Goal: Task Accomplishment & Management: Use online tool/utility

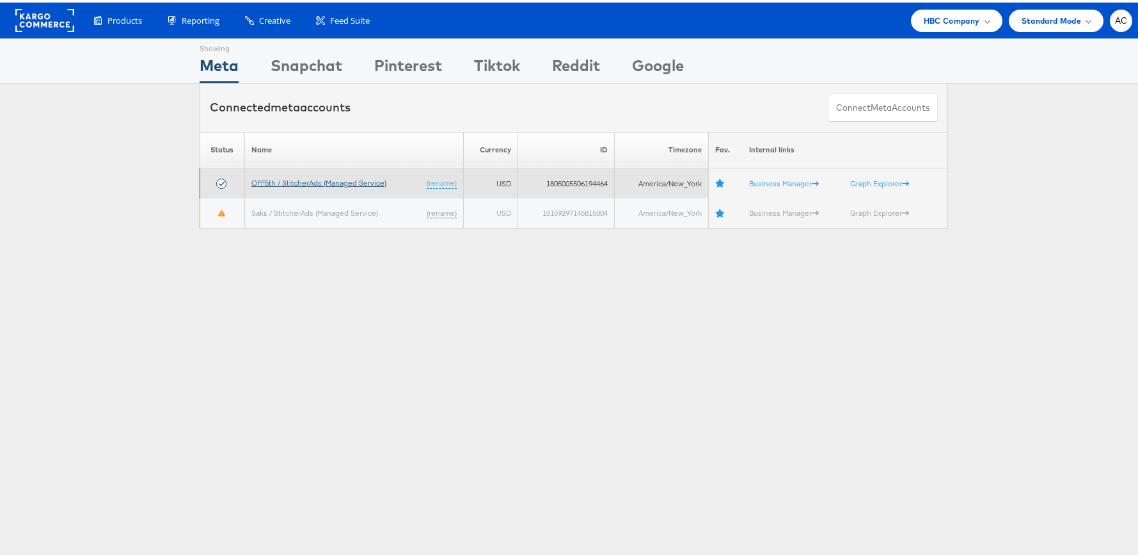
click at [301, 178] on link "OFF5th / StitcherAds (Managed Service)" at bounding box center [318, 180] width 135 height 10
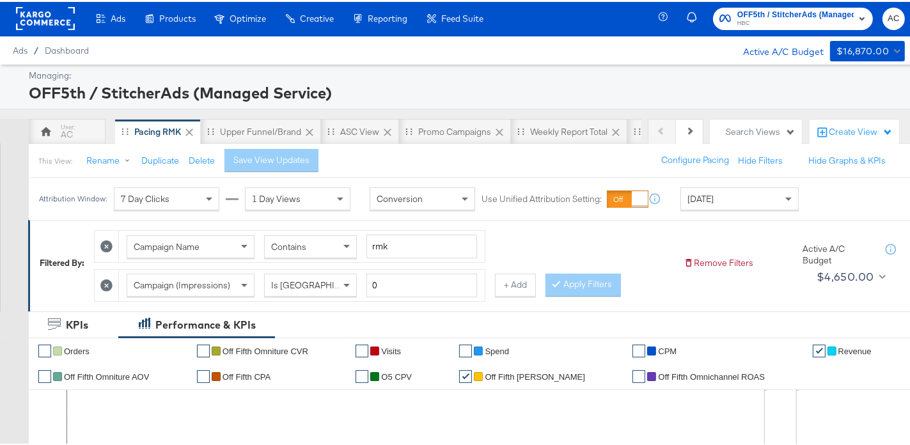
scroll to position [2, 0]
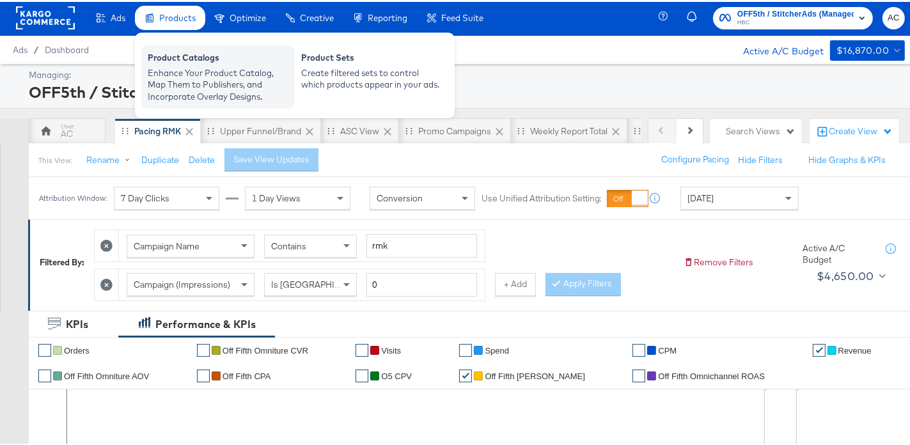
click at [182, 67] on div "Enhance Your Product Catalog, Map Them to Publishers, and Incorporate Overlay D…" at bounding box center [218, 83] width 141 height 36
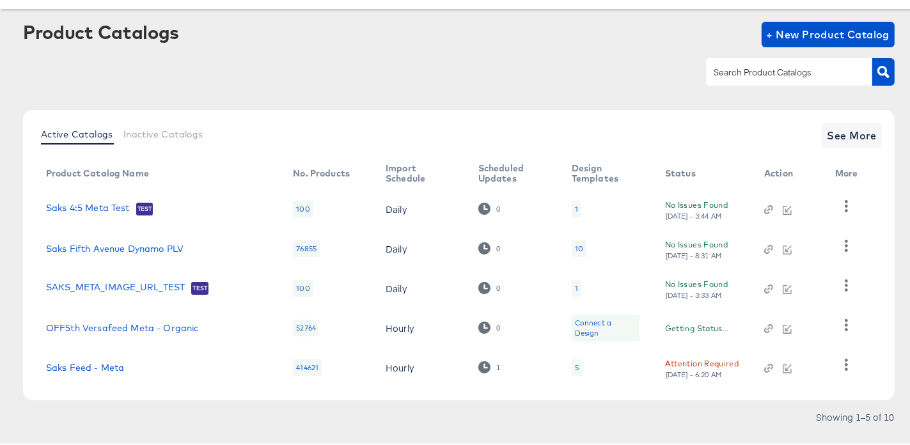
scroll to position [69, 0]
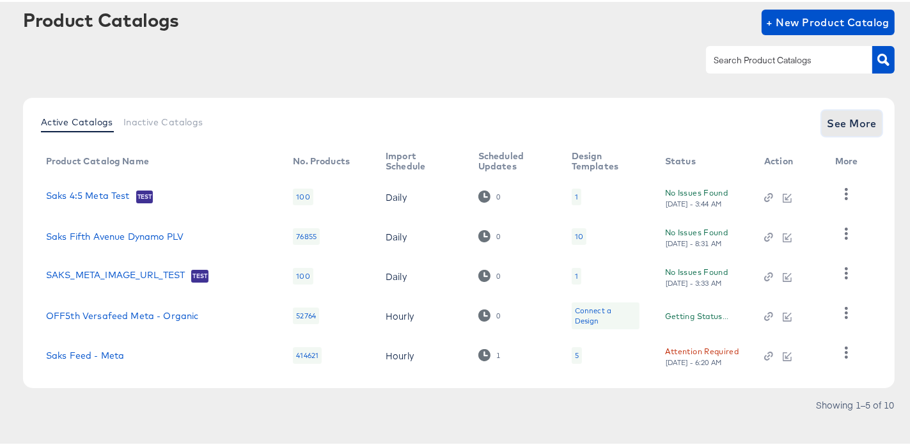
click at [839, 115] on span "See More" at bounding box center [852, 122] width 50 height 18
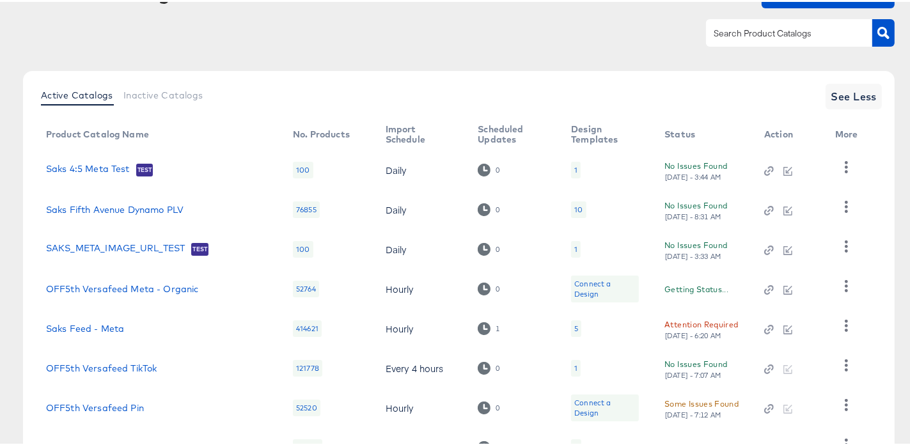
scroll to position [189, 0]
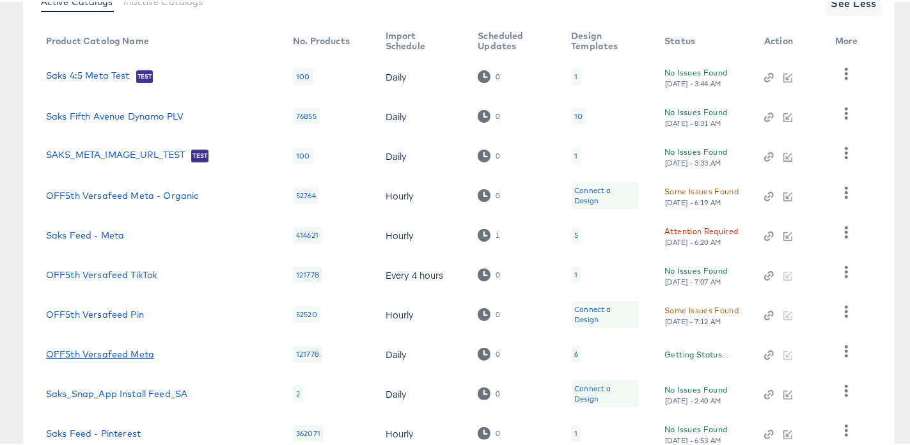
click at [132, 354] on link "OFF5th Versafeed Meta" at bounding box center [100, 352] width 108 height 10
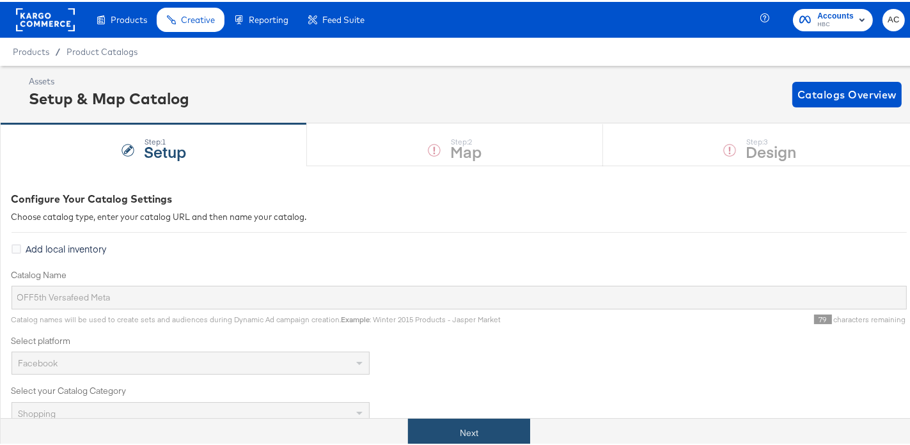
click at [462, 436] on button "Next" at bounding box center [469, 431] width 122 height 29
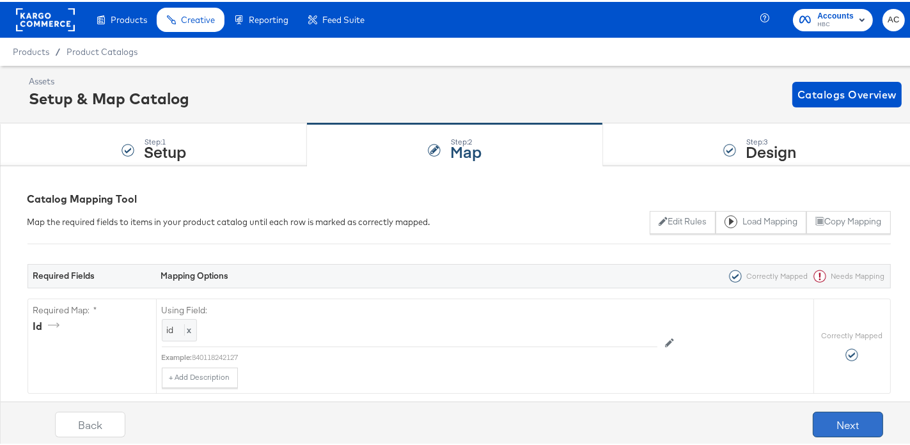
click at [830, 419] on button "Next" at bounding box center [848, 423] width 70 height 26
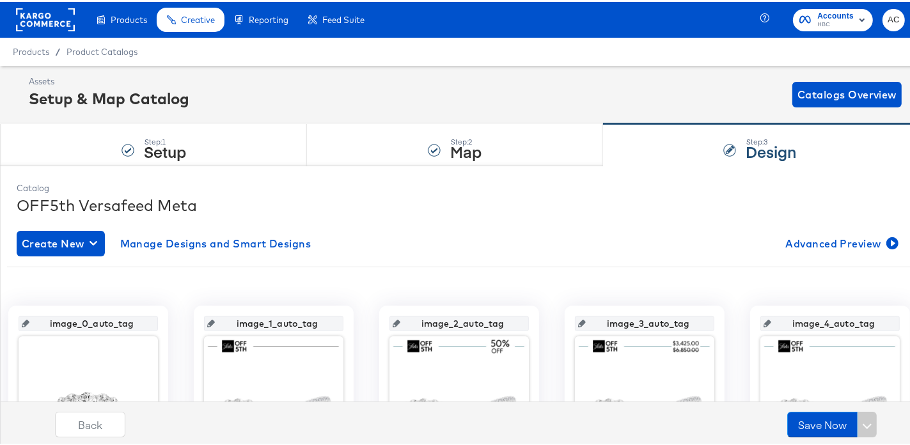
click at [35, 24] on rect at bounding box center [45, 17] width 59 height 23
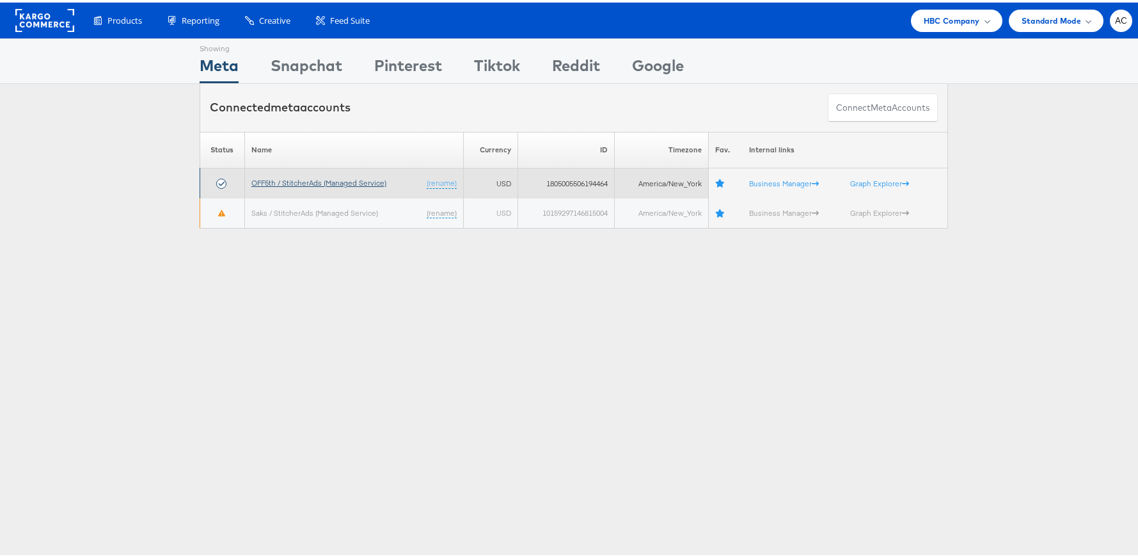
click at [313, 180] on link "OFF5th / StitcherAds (Managed Service)" at bounding box center [318, 180] width 135 height 10
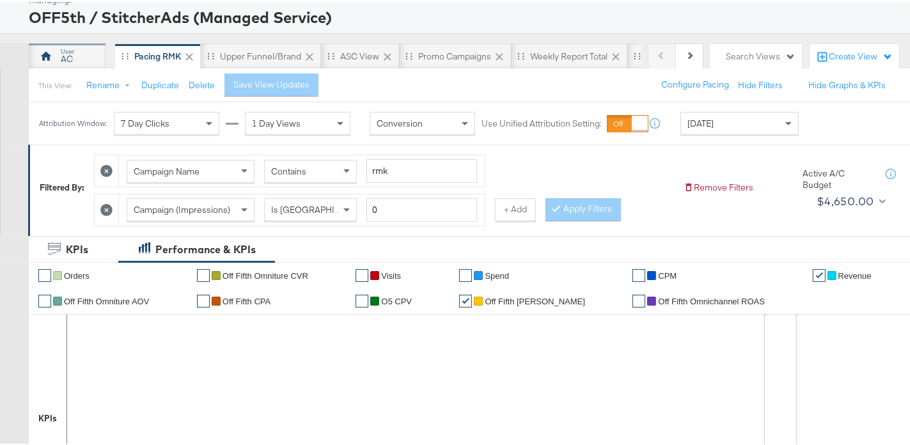
scroll to position [75, 0]
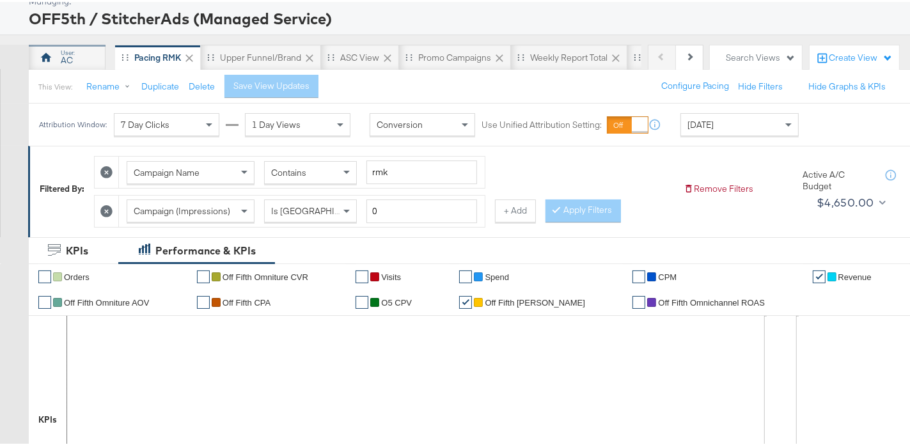
click at [52, 65] on div "AC" at bounding box center [67, 56] width 77 height 26
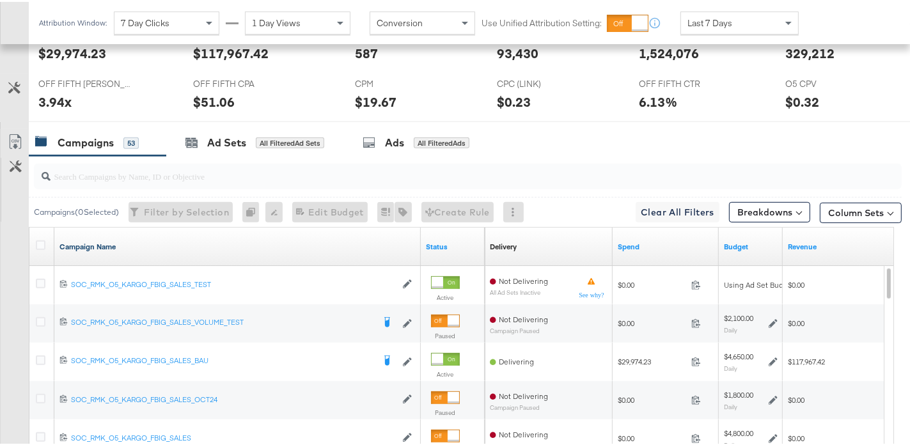
scroll to position [564, 0]
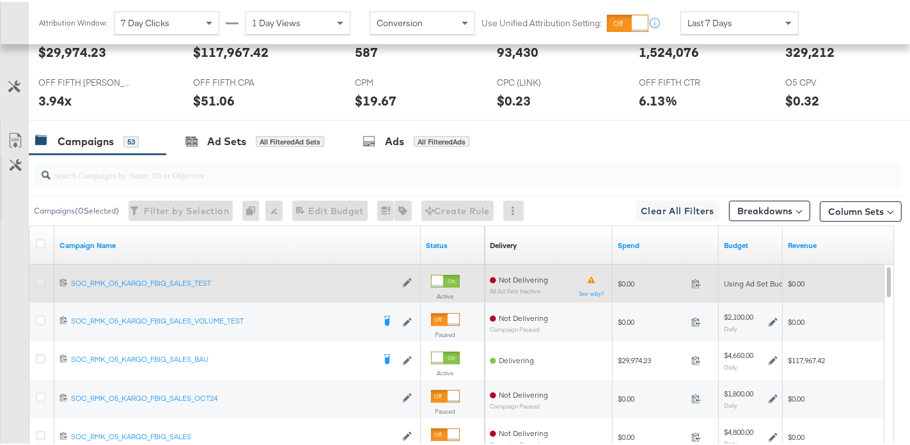
click at [43, 279] on icon at bounding box center [41, 281] width 10 height 10
click at [0, 0] on input "checkbox" at bounding box center [0, 0] width 0 height 0
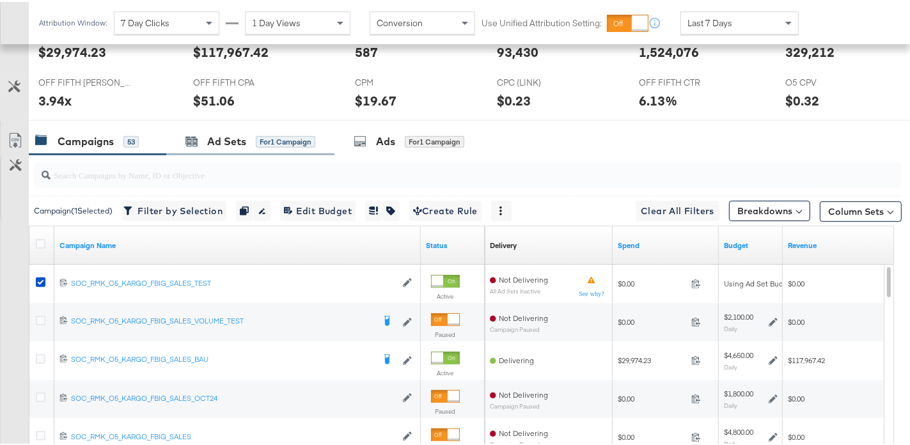
click at [271, 146] on div "Ad Sets for 1 Campaign" at bounding box center [250, 140] width 168 height 28
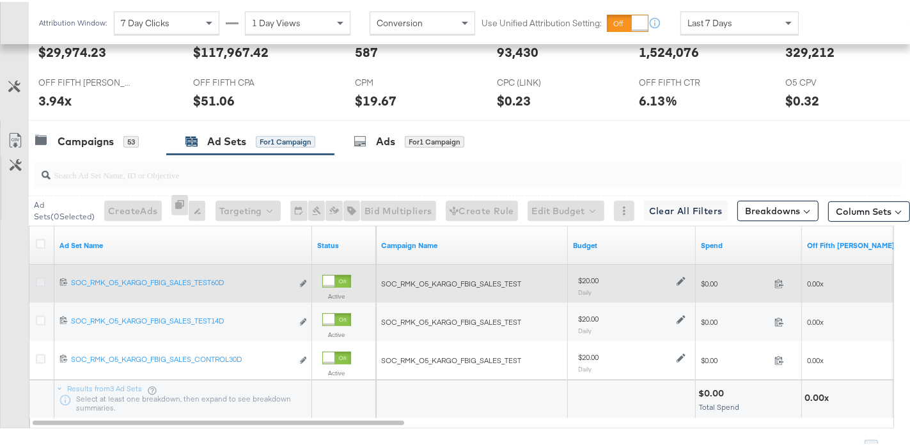
click at [40, 280] on icon at bounding box center [41, 281] width 10 height 10
click at [0, 0] on input "checkbox" at bounding box center [0, 0] width 0 height 0
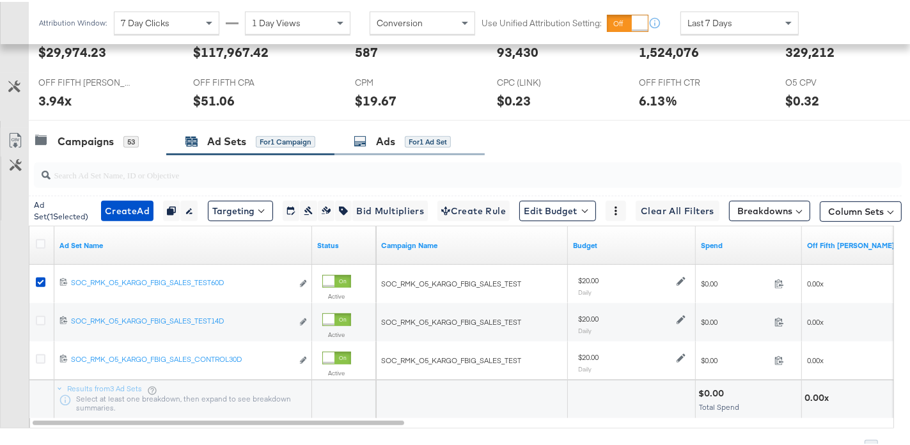
click at [364, 141] on icon at bounding box center [360, 139] width 13 height 13
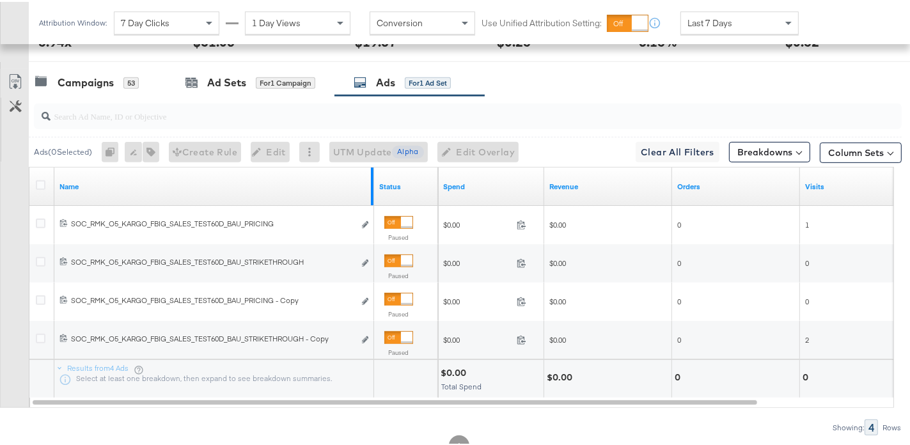
scroll to position [636, 0]
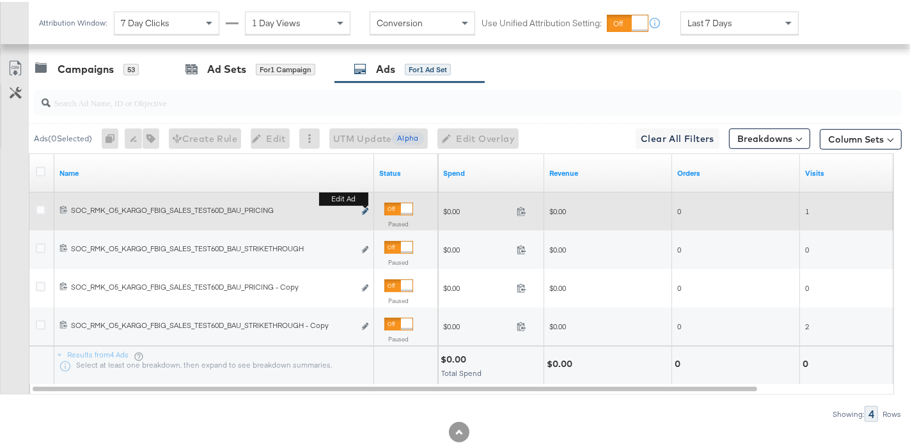
click at [365, 210] on icon "link" at bounding box center [365, 209] width 6 height 7
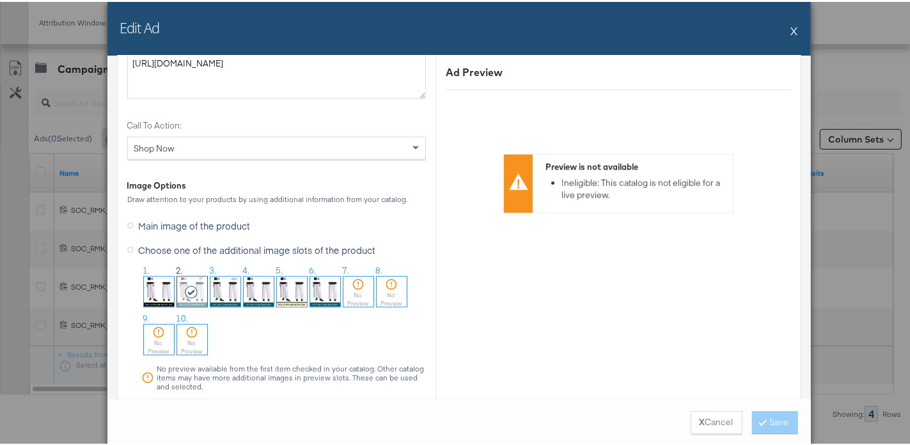
scroll to position [1316, 0]
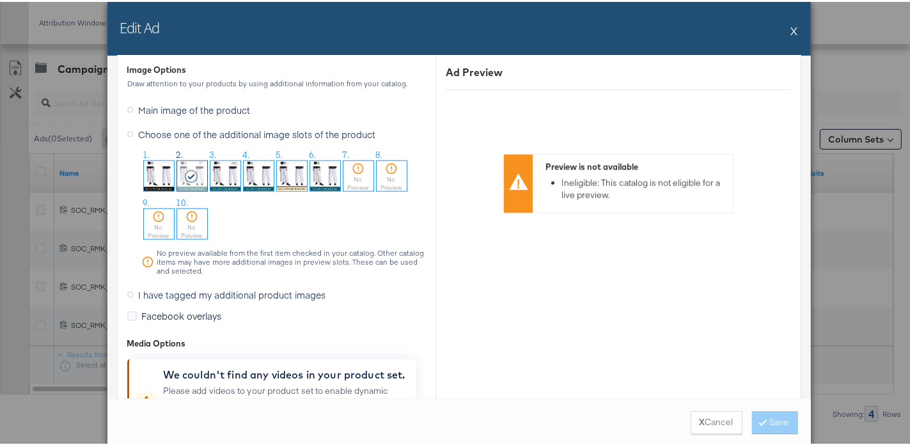
click at [127, 105] on icon at bounding box center [130, 108] width 6 height 6
click at [0, 0] on input "Main image of the product" at bounding box center [0, 0] width 0 height 0
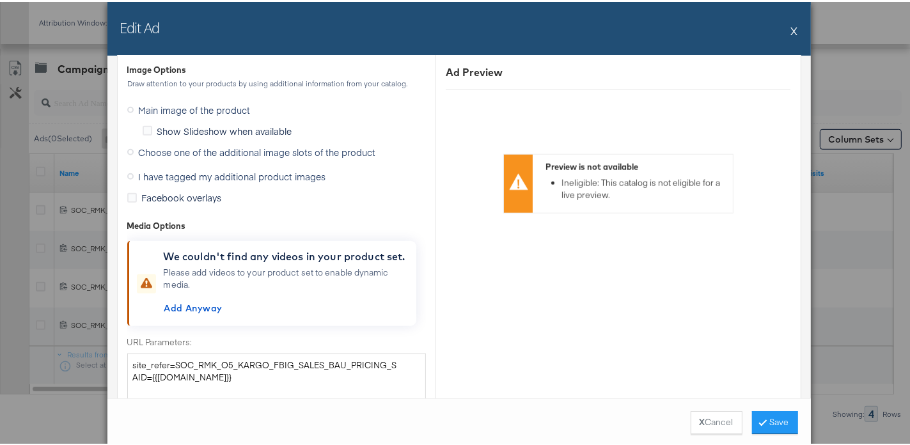
click at [127, 171] on icon at bounding box center [130, 174] width 6 height 6
click at [0, 0] on input "I have tagged my additional product images" at bounding box center [0, 0] width 0 height 0
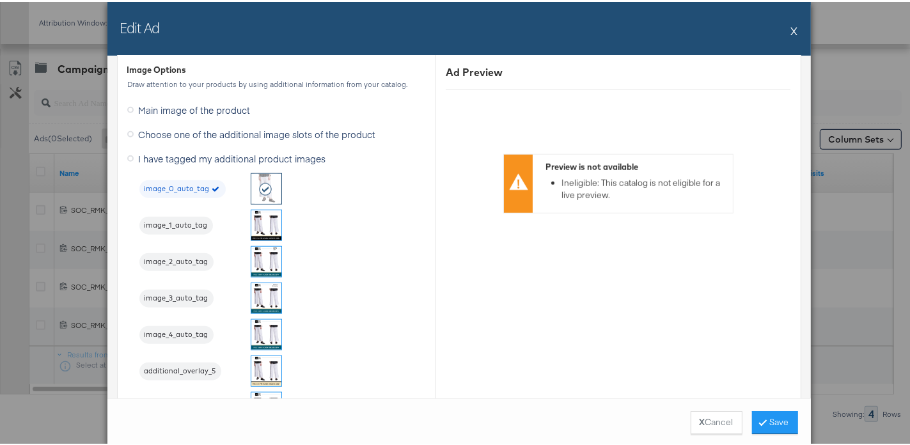
click at [253, 250] on img at bounding box center [266, 260] width 30 height 30
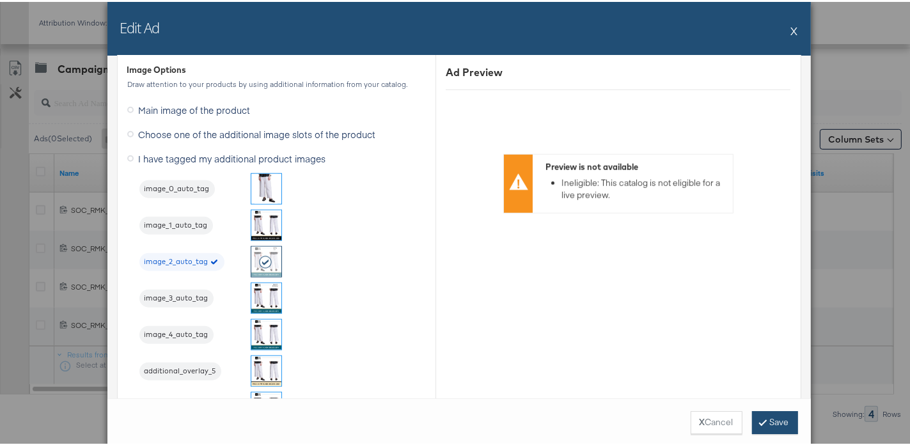
click at [763, 424] on button "Save" at bounding box center [775, 420] width 46 height 23
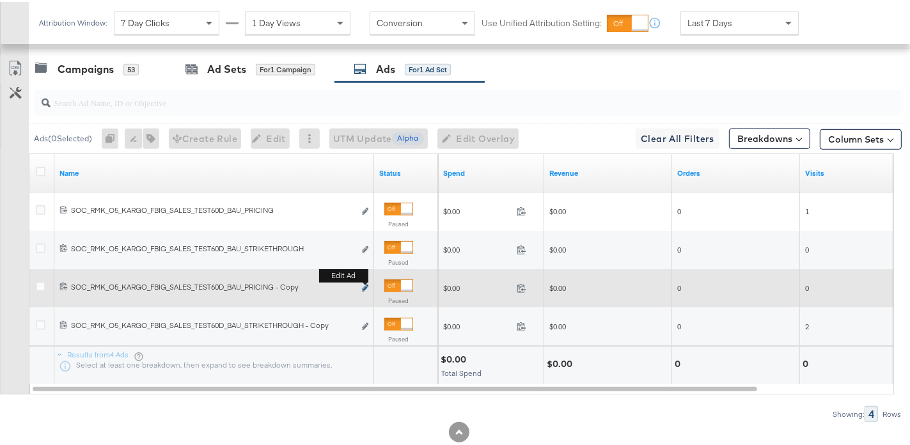
click at [363, 283] on icon "link" at bounding box center [365, 286] width 6 height 7
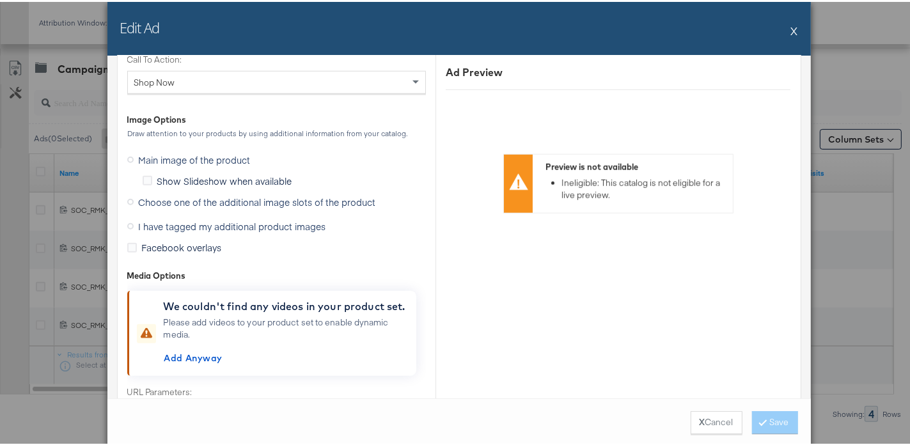
click at [235, 225] on span "I have tagged my additional product images" at bounding box center [232, 224] width 187 height 13
click at [0, 0] on input "I have tagged my additional product images" at bounding box center [0, 0] width 0 height 0
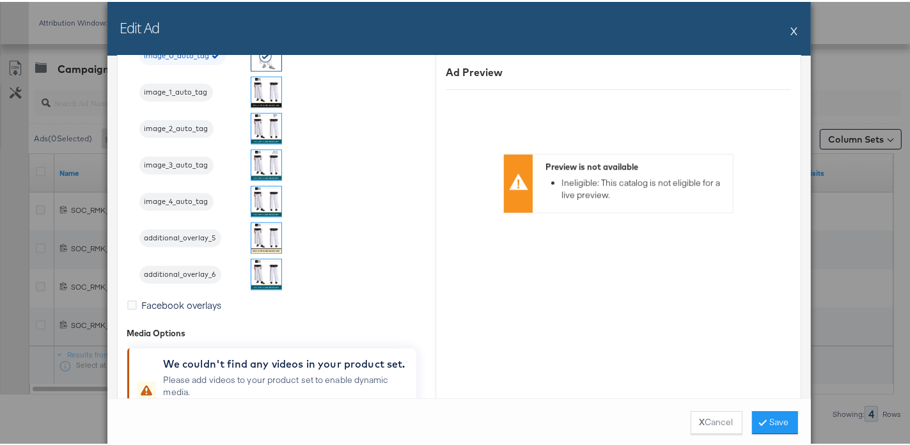
scroll to position [1084, 0]
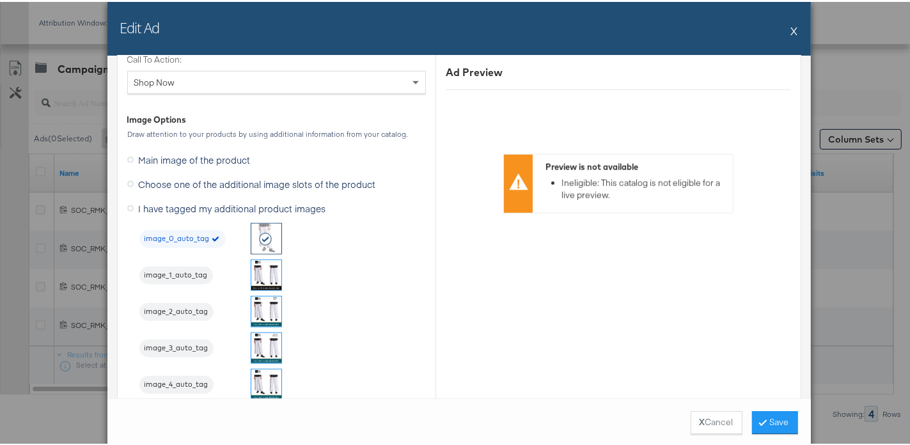
click at [254, 304] on img at bounding box center [266, 310] width 30 height 30
click at [775, 422] on button "Save" at bounding box center [775, 420] width 46 height 23
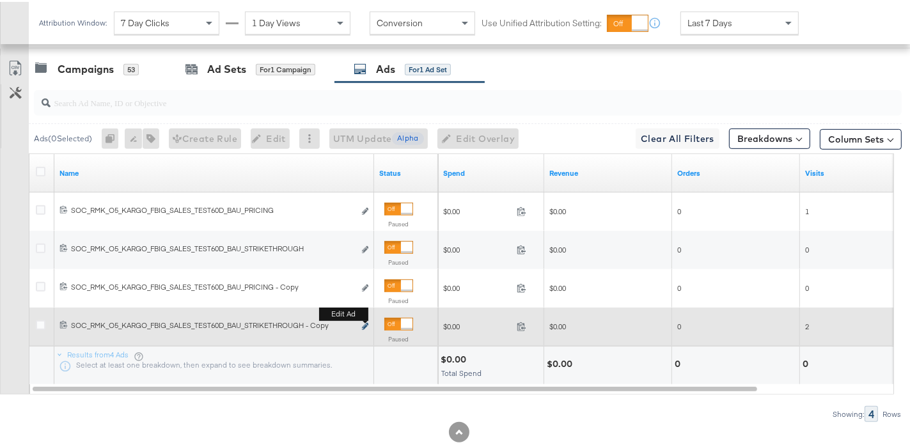
click at [367, 323] on icon "link" at bounding box center [365, 324] width 6 height 7
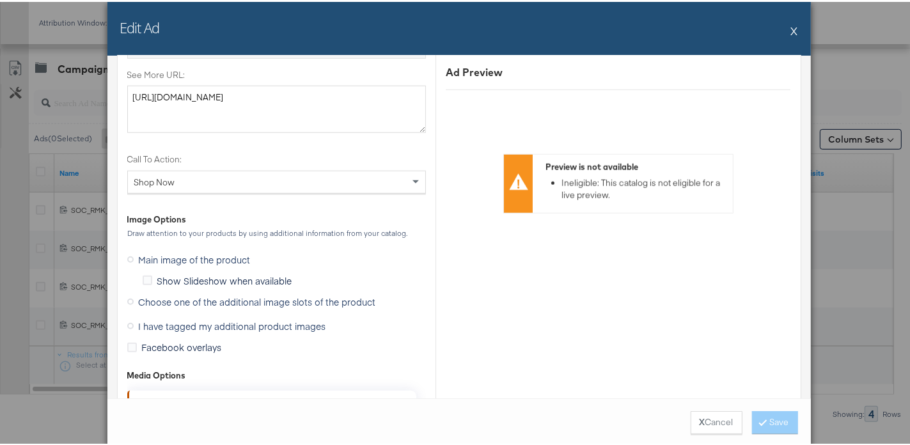
click at [307, 320] on span "I have tagged my additional product images" at bounding box center [232, 324] width 187 height 13
click at [0, 0] on input "I have tagged my additional product images" at bounding box center [0, 0] width 0 height 0
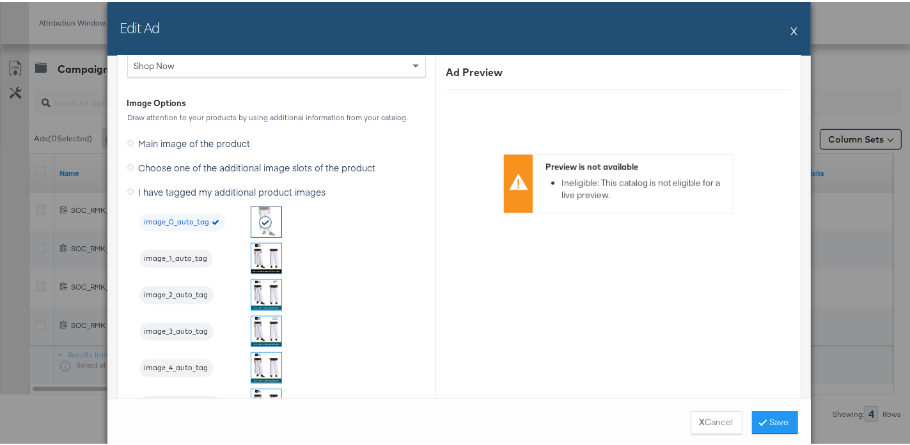
scroll to position [1105, 0]
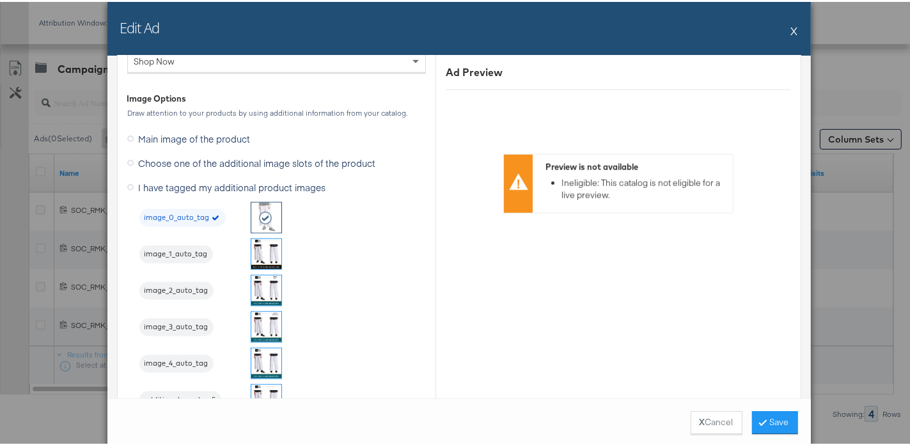
click at [265, 324] on img at bounding box center [266, 325] width 30 height 30
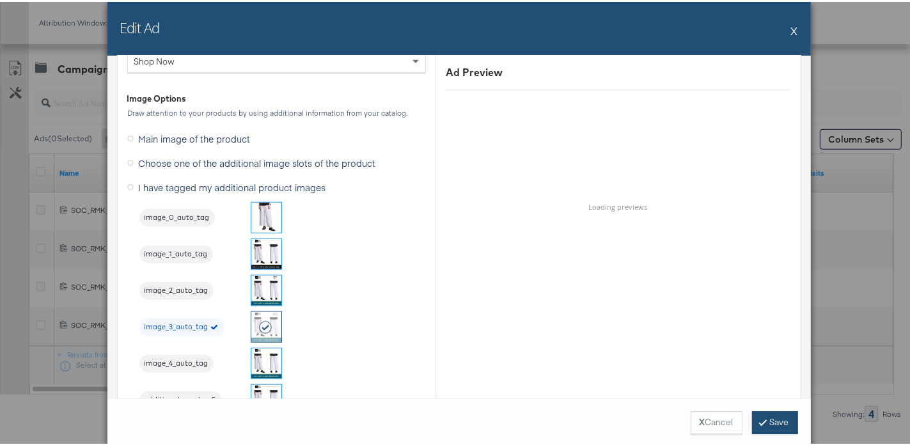
click at [763, 425] on button "Save" at bounding box center [775, 420] width 46 height 23
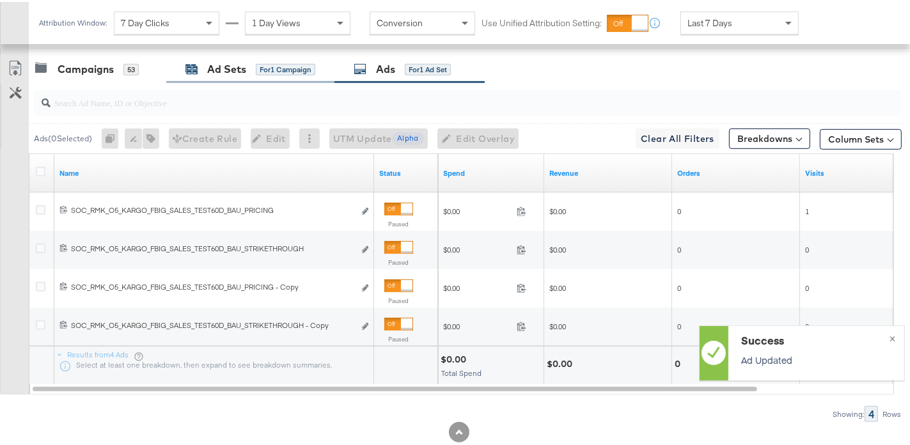
click at [238, 69] on div "Ad Sets" at bounding box center [226, 67] width 39 height 15
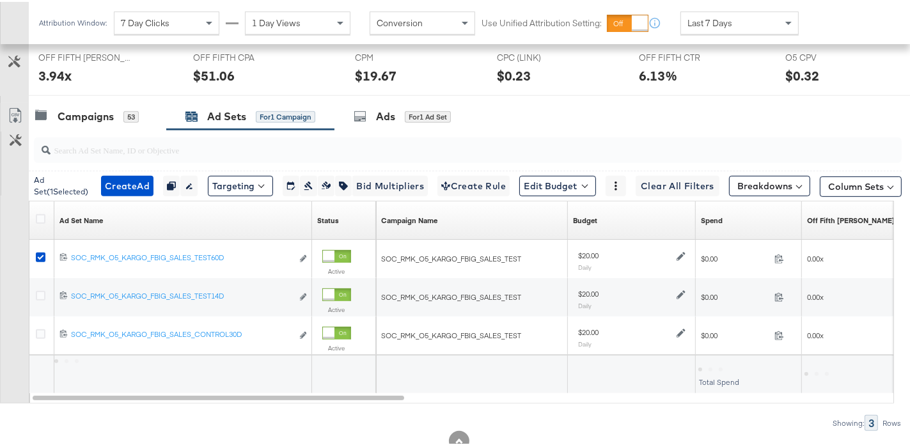
scroll to position [627, 0]
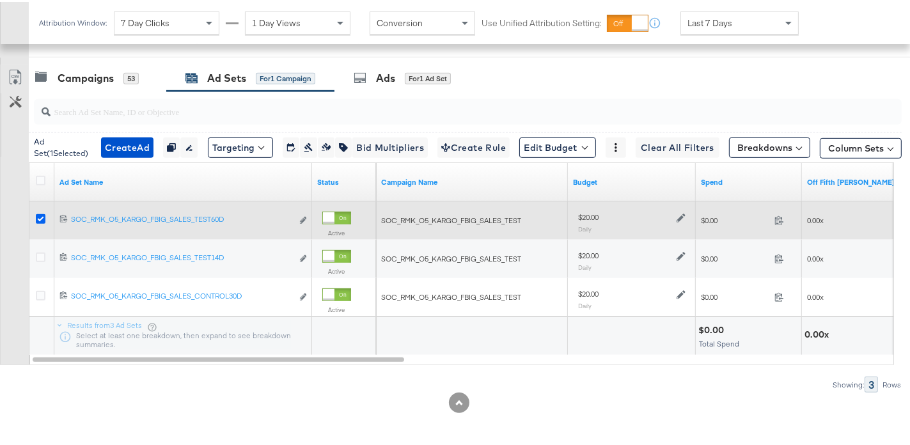
click at [43, 215] on icon at bounding box center [41, 217] width 10 height 10
click at [0, 0] on input "checkbox" at bounding box center [0, 0] width 0 height 0
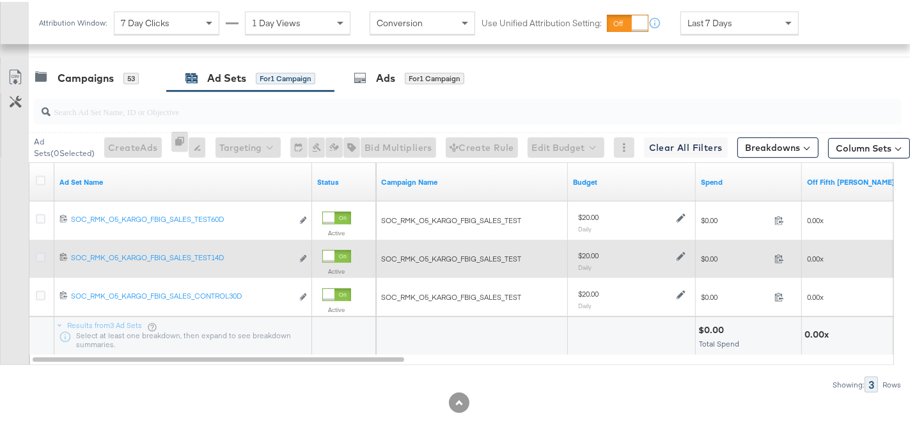
click at [40, 252] on icon at bounding box center [41, 256] width 10 height 10
click at [0, 0] on input "checkbox" at bounding box center [0, 0] width 0 height 0
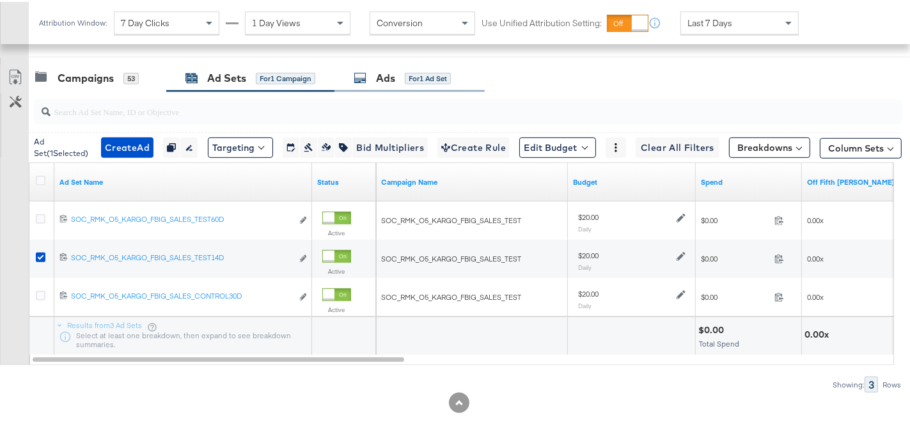
click at [382, 70] on div "Ads" at bounding box center [385, 76] width 19 height 15
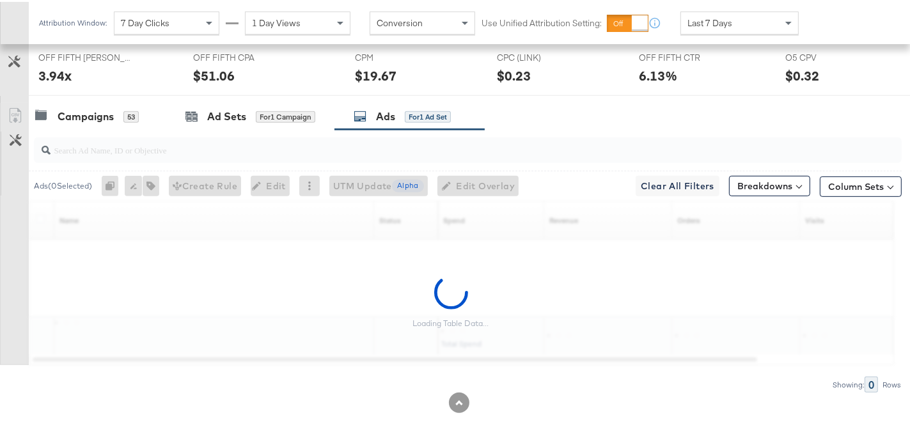
scroll to position [636, 0]
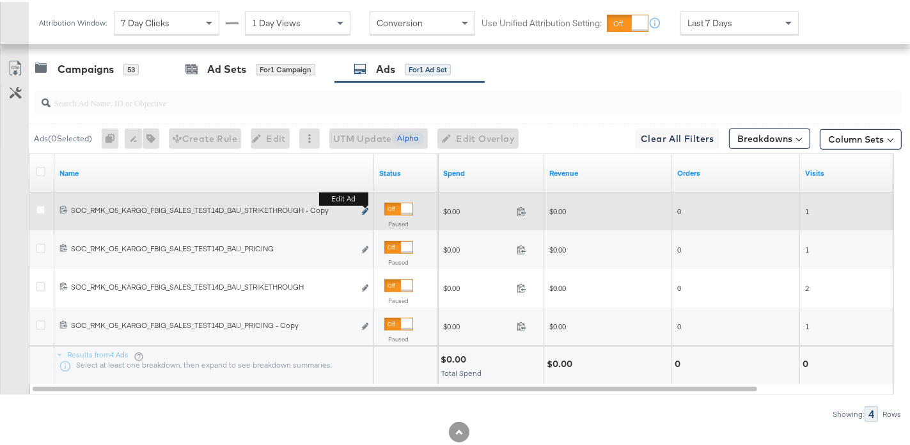
click at [365, 210] on icon "link" at bounding box center [365, 209] width 6 height 7
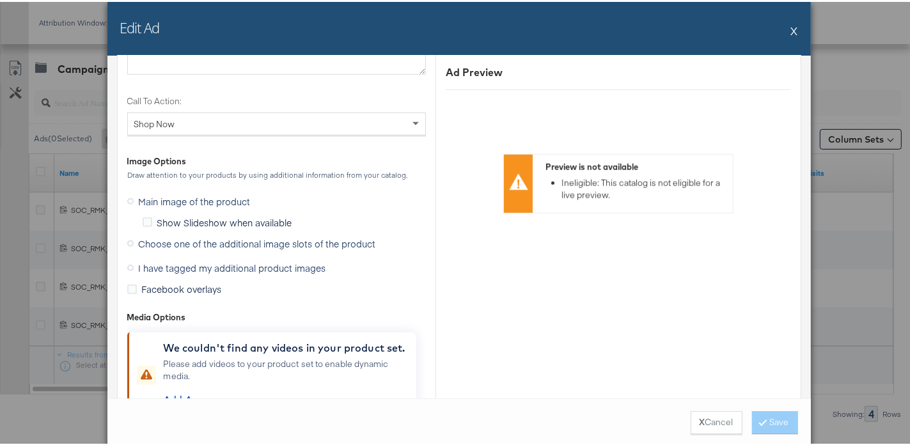
click at [306, 267] on span "I have tagged my additional product images" at bounding box center [232, 266] width 187 height 13
click at [0, 0] on input "I have tagged my additional product images" at bounding box center [0, 0] width 0 height 0
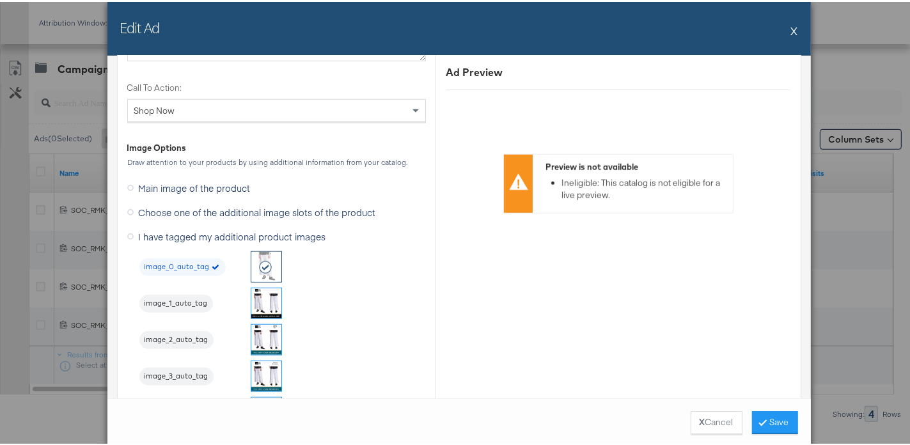
scroll to position [1057, 0]
click at [263, 358] on img at bounding box center [266, 373] width 30 height 30
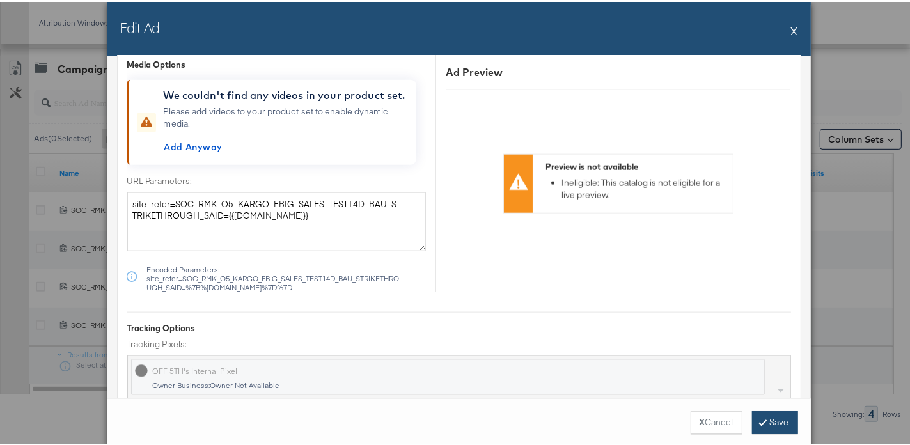
click at [761, 418] on icon at bounding box center [763, 420] width 4 height 8
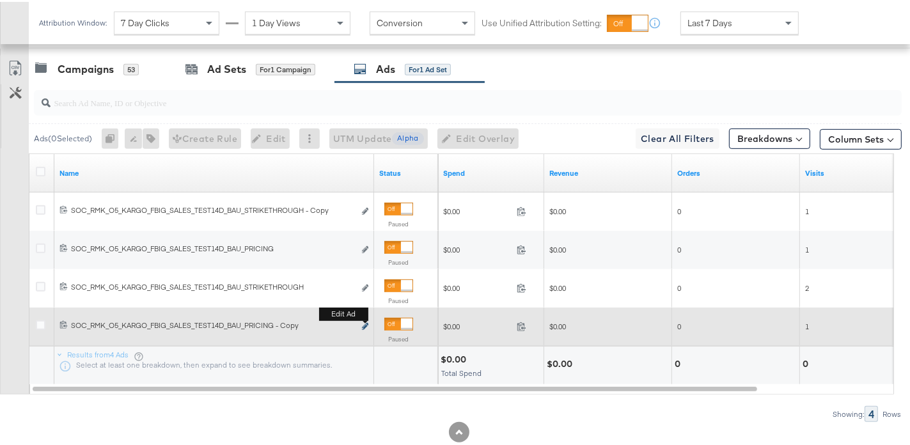
click at [364, 325] on icon "link" at bounding box center [365, 324] width 6 height 7
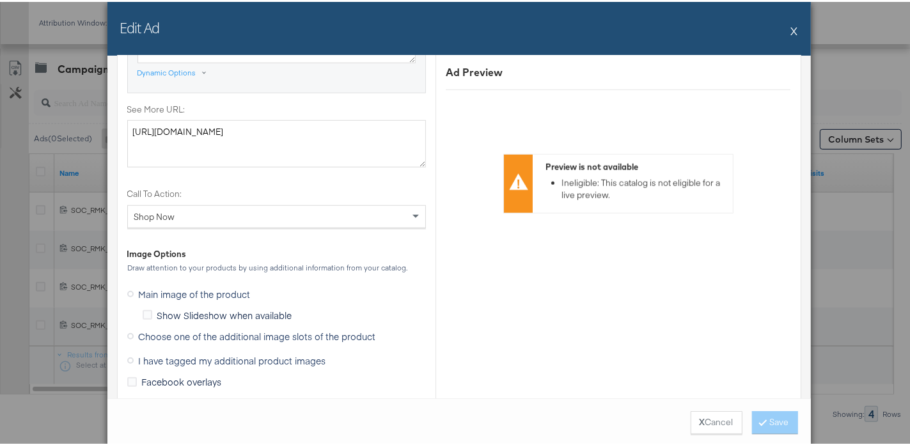
scroll to position [1210, 0]
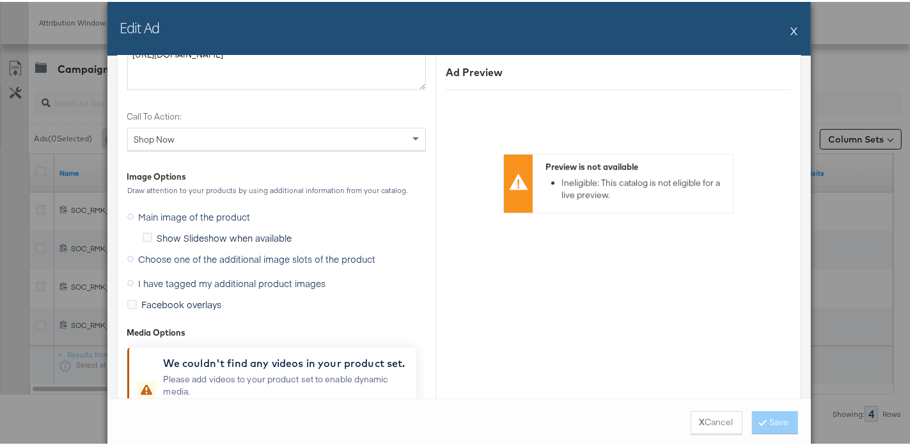
click at [315, 283] on span "I have tagged my additional product images" at bounding box center [232, 281] width 187 height 13
click at [0, 0] on input "I have tagged my additional product images" at bounding box center [0, 0] width 0 height 0
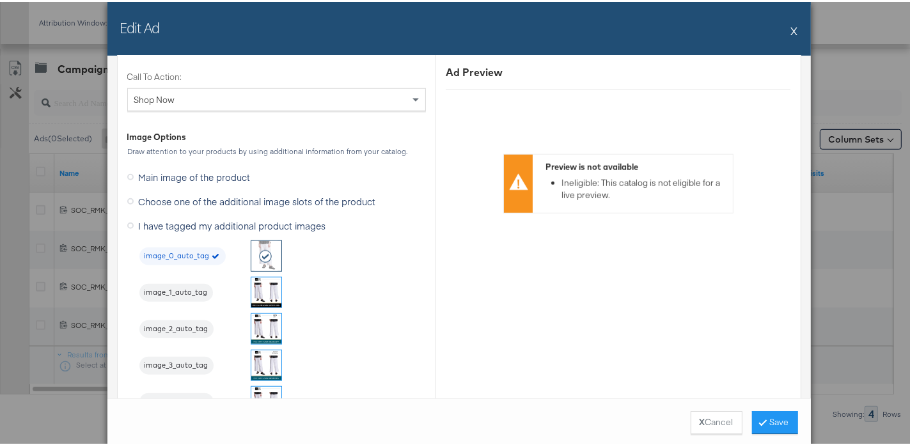
scroll to position [1091, 0]
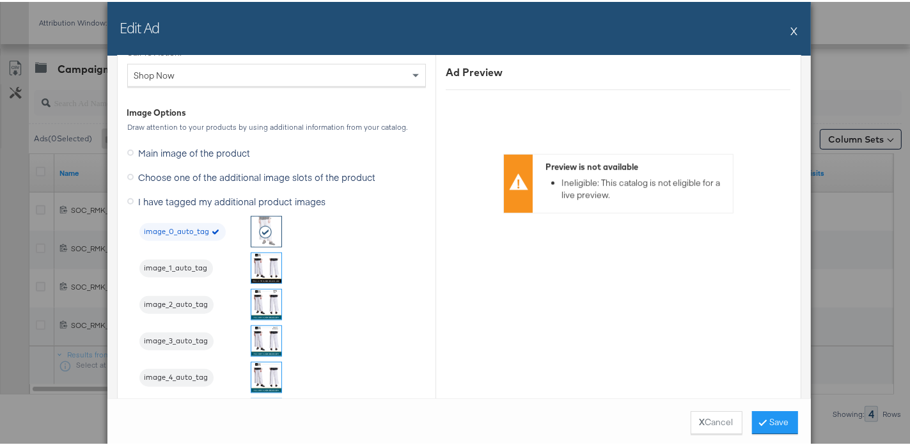
click at [264, 334] on img at bounding box center [266, 339] width 30 height 30
click at [775, 419] on button "Save" at bounding box center [775, 420] width 46 height 23
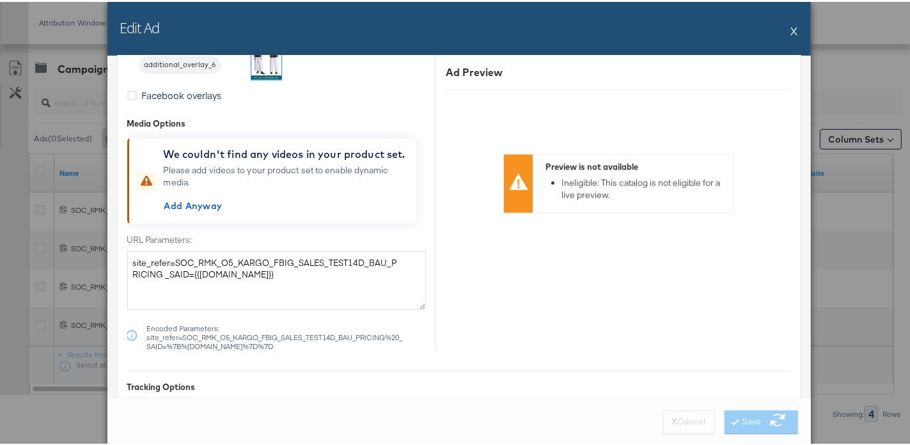
scroll to position [1540, 0]
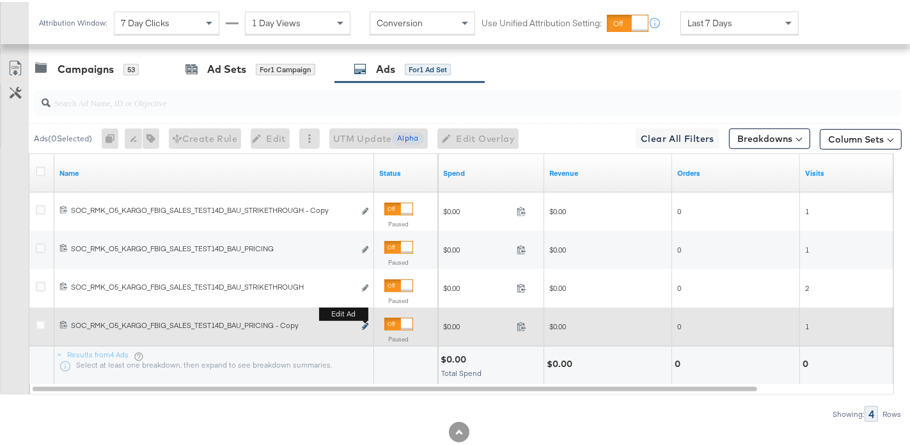
click at [367, 321] on icon "link" at bounding box center [365, 324] width 6 height 7
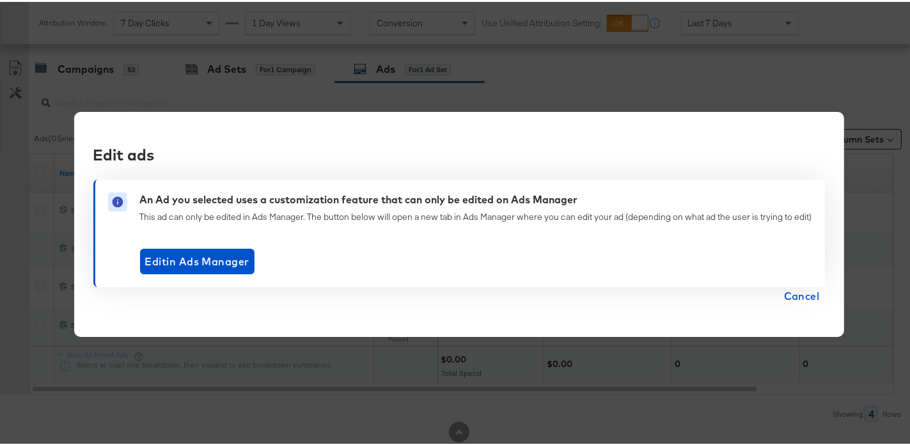
click at [805, 293] on span "Cancel" at bounding box center [802, 294] width 36 height 18
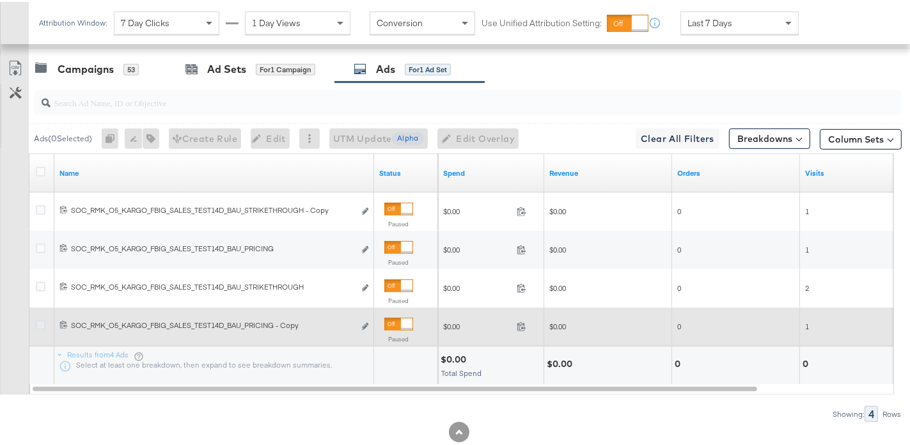
click at [40, 319] on icon at bounding box center [41, 324] width 10 height 10
click at [0, 0] on input "checkbox" at bounding box center [0, 0] width 0 height 0
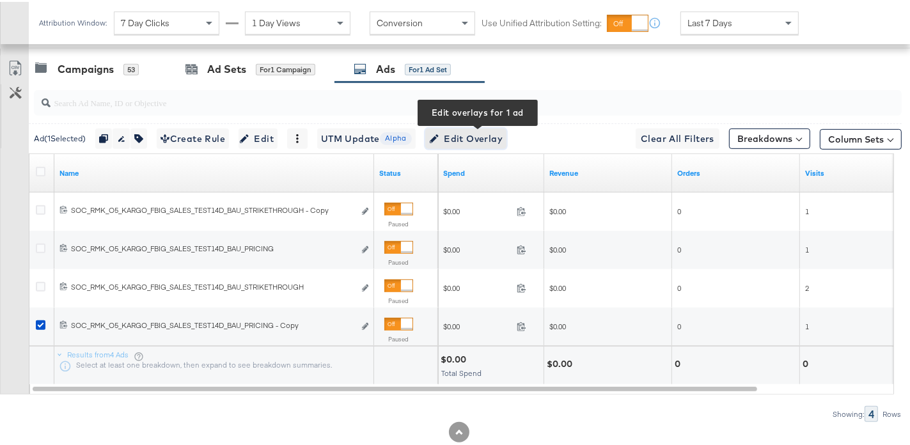
click at [455, 134] on span "Edit Overlay Edit overlays for 1 ad" at bounding box center [466, 137] width 74 height 16
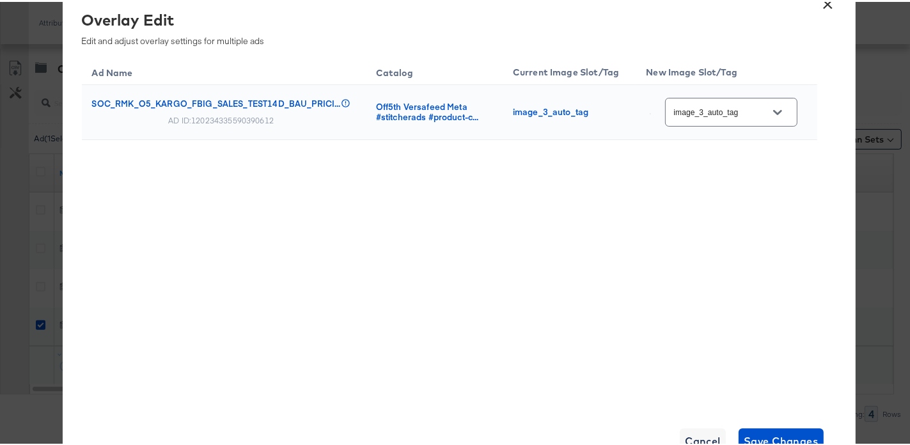
click at [720, 111] on input "image_3_auto_tag" at bounding box center [721, 111] width 101 height 15
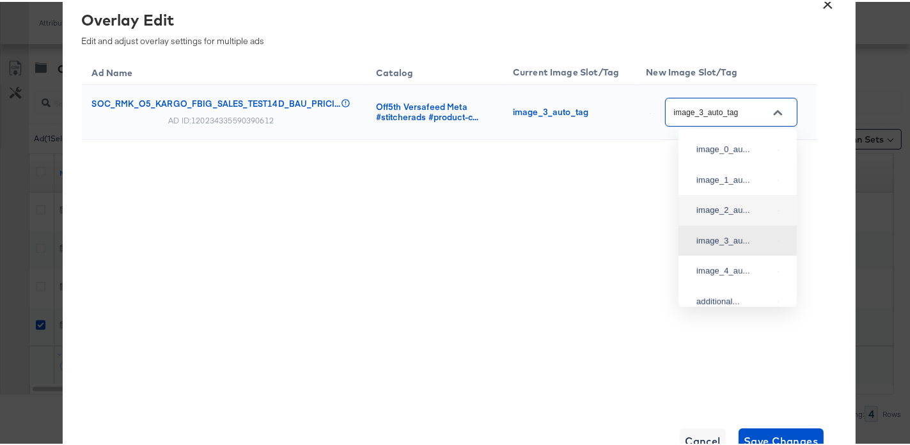
click at [736, 220] on div "image_2_au..." at bounding box center [738, 208] width 98 height 23
type input "image_2_auto_tag"
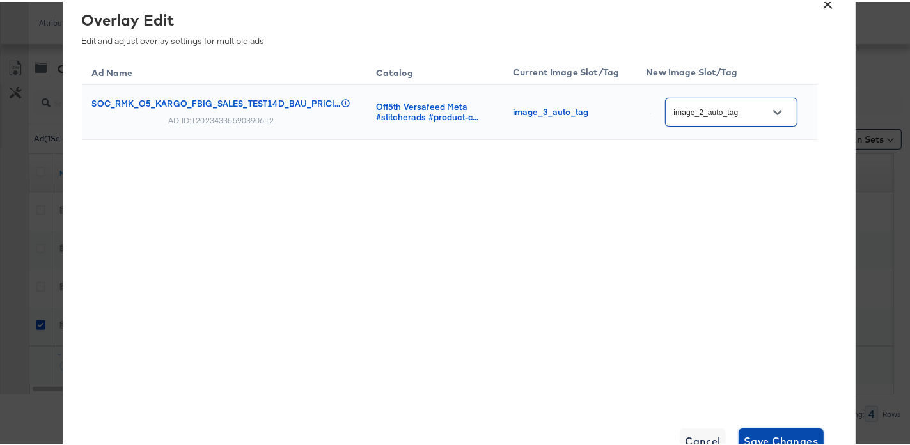
click at [780, 429] on button "Save Changes" at bounding box center [781, 440] width 85 height 26
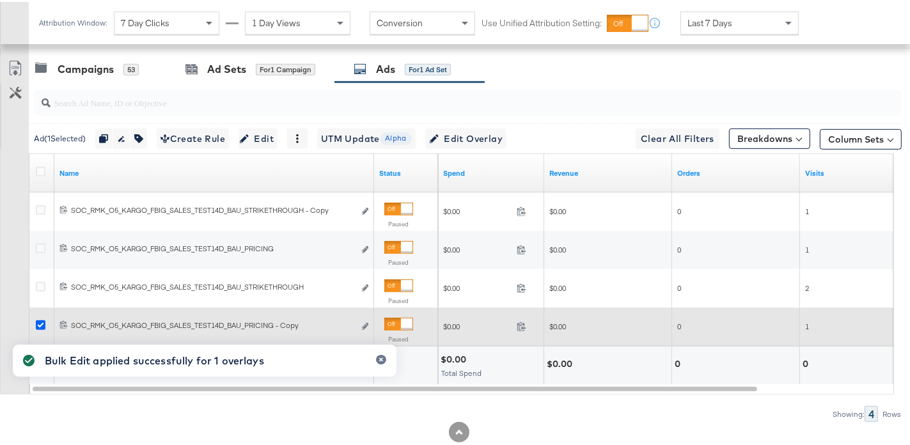
click at [42, 322] on icon at bounding box center [41, 324] width 10 height 10
click at [0, 0] on input "checkbox" at bounding box center [0, 0] width 0 height 0
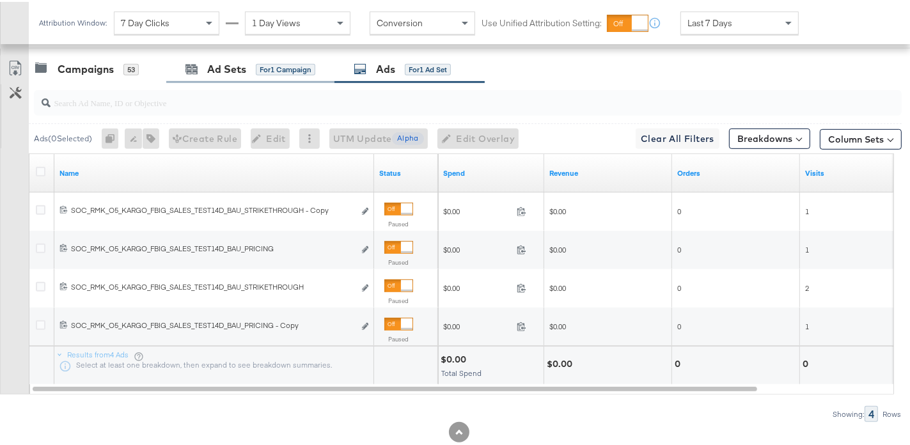
click at [219, 77] on div "Ad Sets for 1 Campaign" at bounding box center [250, 68] width 168 height 28
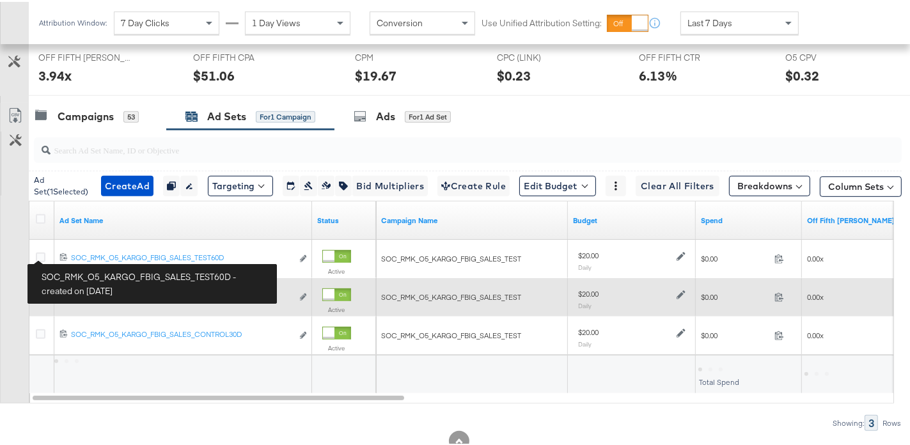
scroll to position [627, 0]
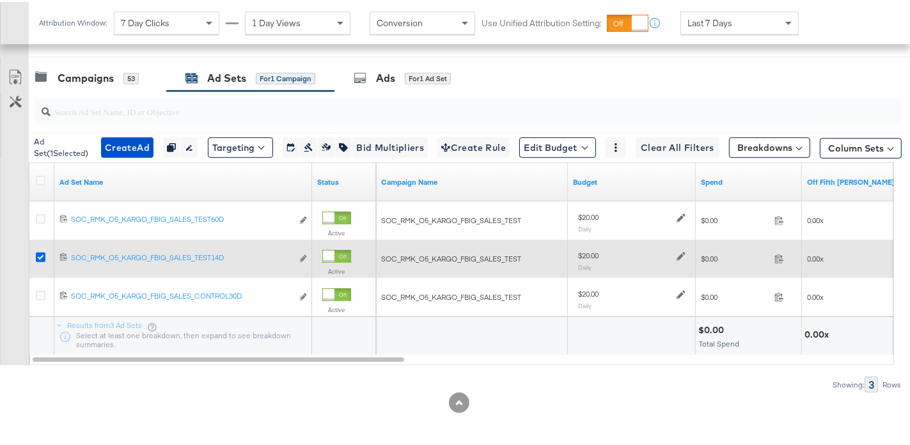
click at [41, 253] on icon at bounding box center [41, 256] width 10 height 10
click at [0, 0] on input "checkbox" at bounding box center [0, 0] width 0 height 0
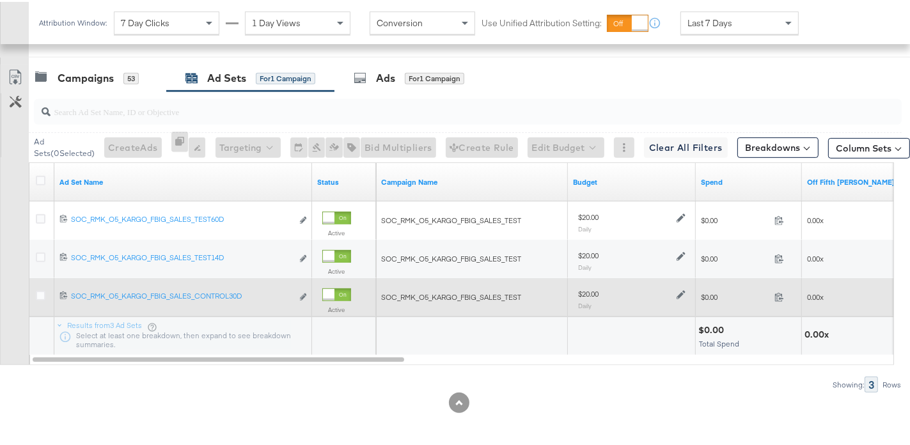
click at [40, 296] on div at bounding box center [42, 295] width 13 height 13
click at [40, 289] on icon at bounding box center [41, 294] width 10 height 10
click at [0, 0] on input "checkbox" at bounding box center [0, 0] width 0 height 0
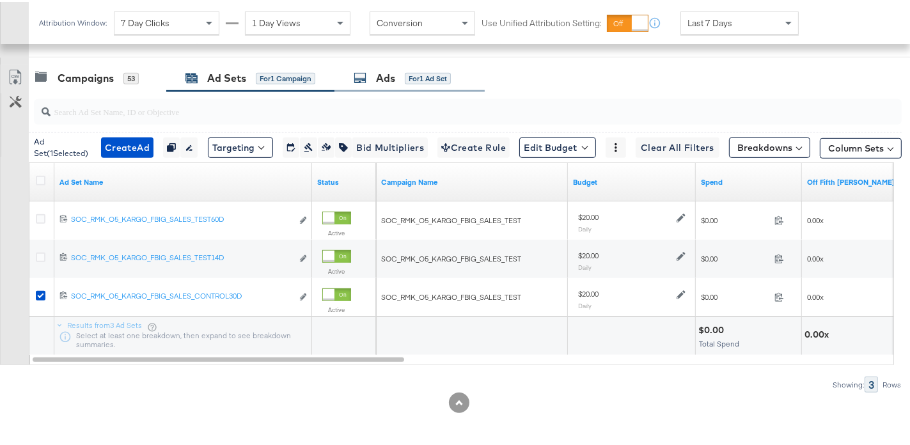
click at [423, 83] on div "Ads for 1 Ad Set" at bounding box center [410, 77] width 150 height 28
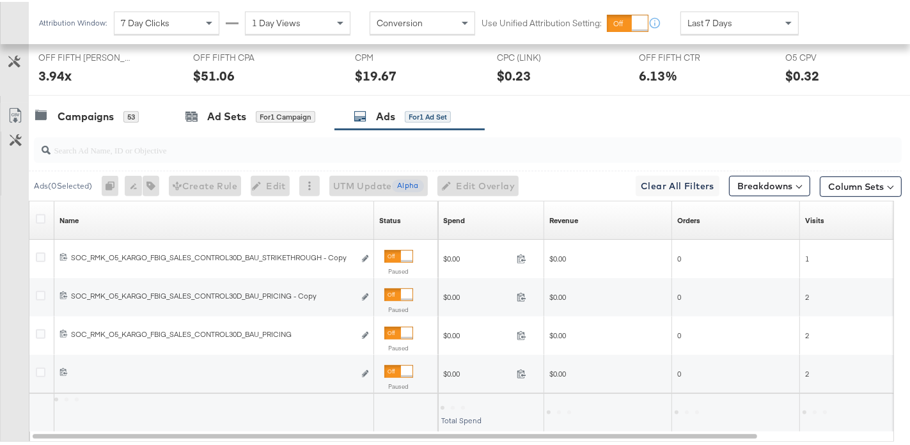
scroll to position [636, 0]
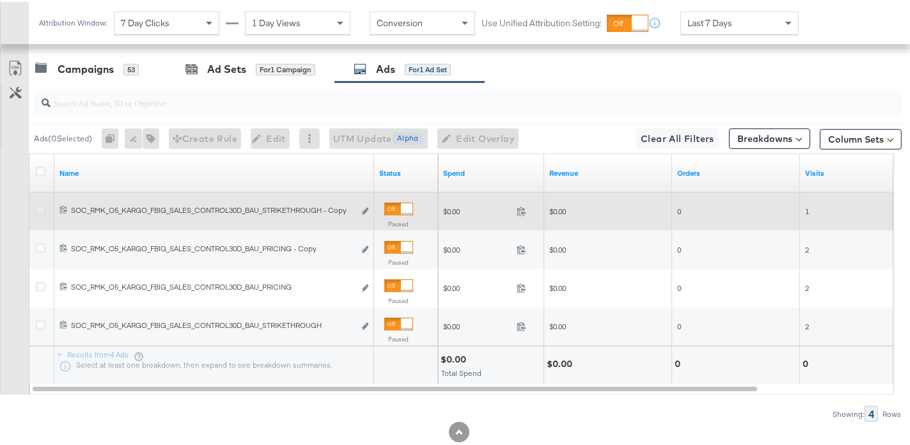
click at [39, 204] on icon at bounding box center [41, 208] width 10 height 10
click at [0, 0] on input "checkbox" at bounding box center [0, 0] width 0 height 0
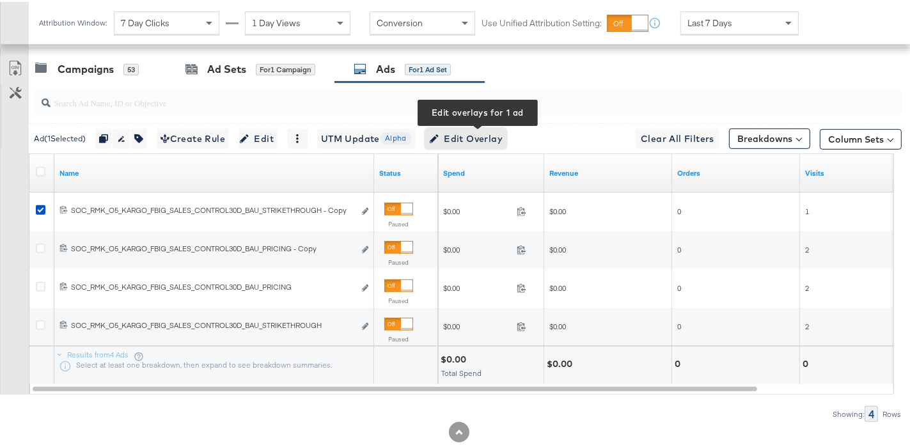
click at [462, 136] on span "Edit Overlay Edit overlays for 1 ad" at bounding box center [466, 137] width 74 height 16
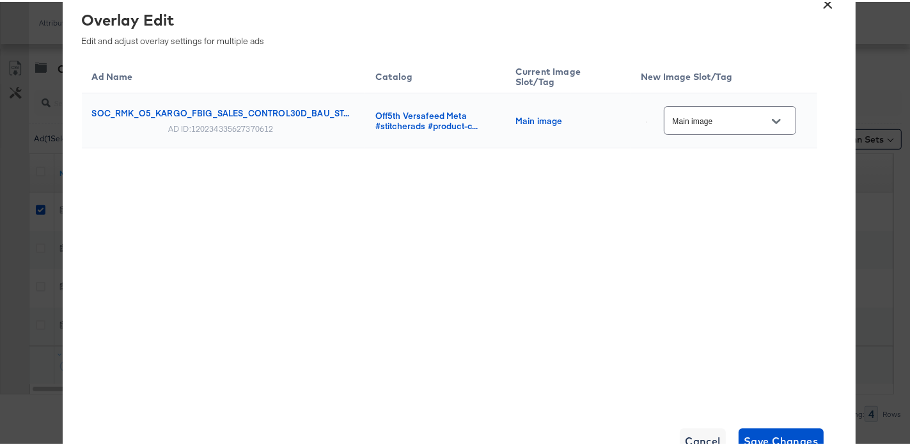
click at [717, 120] on input "Main image" at bounding box center [720, 119] width 101 height 15
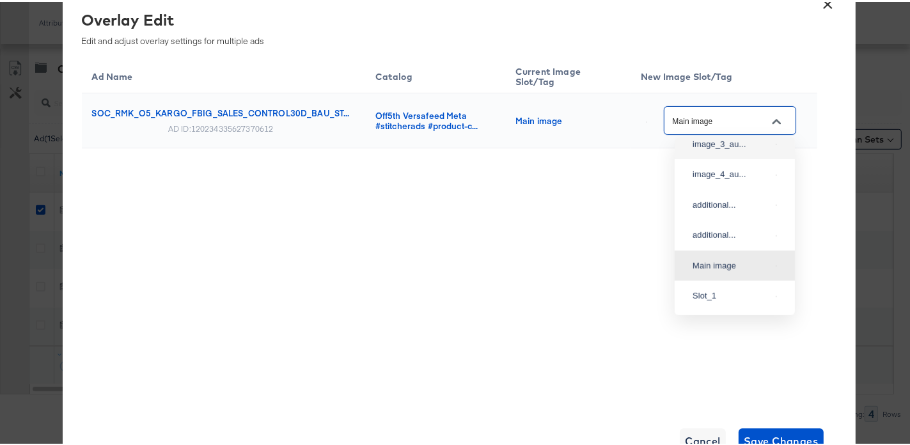
click at [776, 143] on img at bounding box center [776, 142] width 1 height 1
type input "image_3_auto_tag"
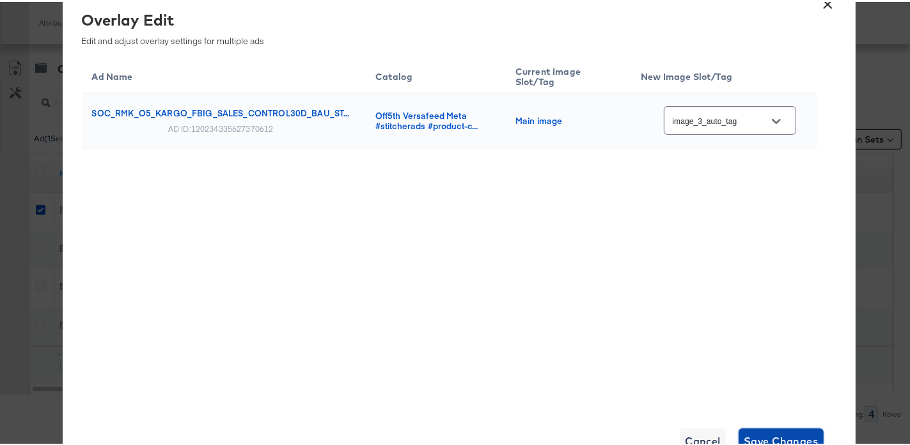
click at [798, 431] on span "Save Changes" at bounding box center [781, 440] width 75 height 18
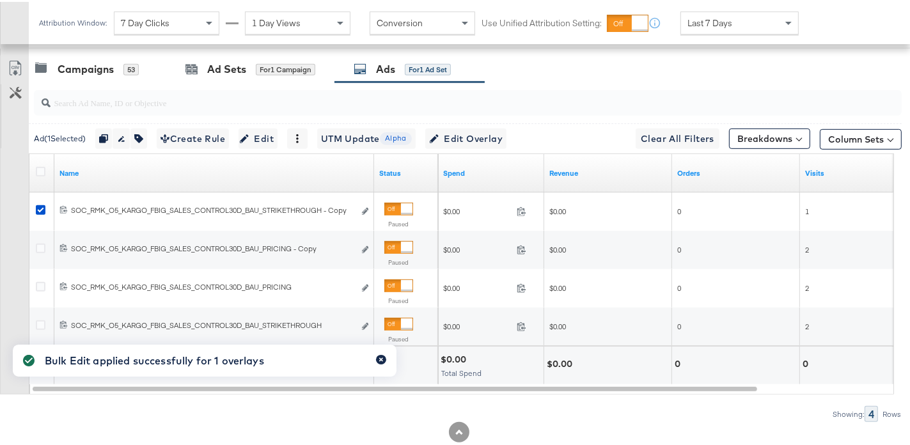
click at [381, 357] on icon "button" at bounding box center [381, 358] width 4 height 4
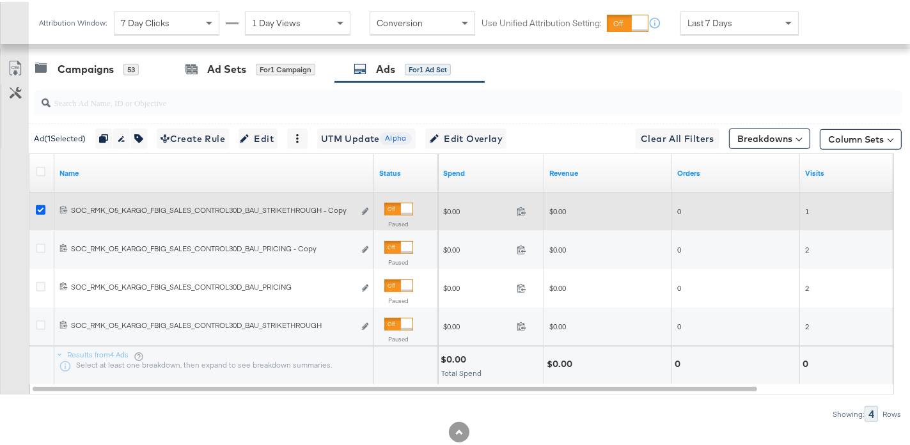
click at [43, 207] on icon at bounding box center [41, 208] width 10 height 10
click at [0, 0] on input "checkbox" at bounding box center [0, 0] width 0 height 0
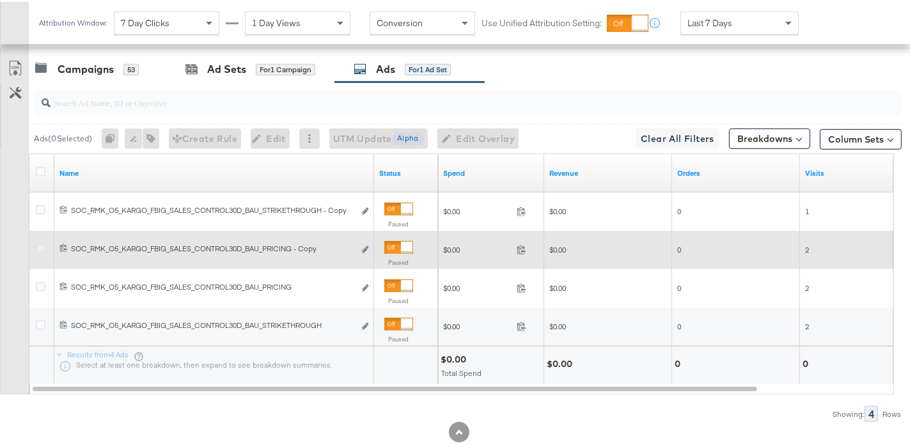
click at [40, 246] on icon at bounding box center [41, 247] width 10 height 10
click at [0, 0] on input "checkbox" at bounding box center [0, 0] width 0 height 0
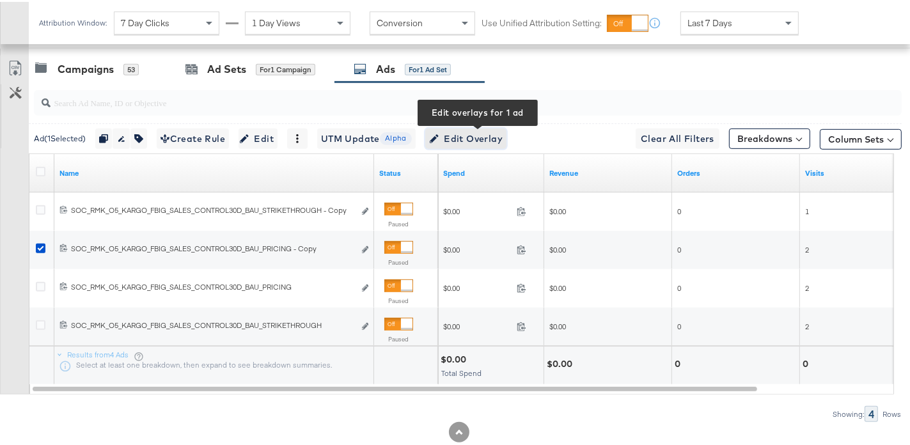
click at [439, 136] on icon "button" at bounding box center [434, 136] width 9 height 9
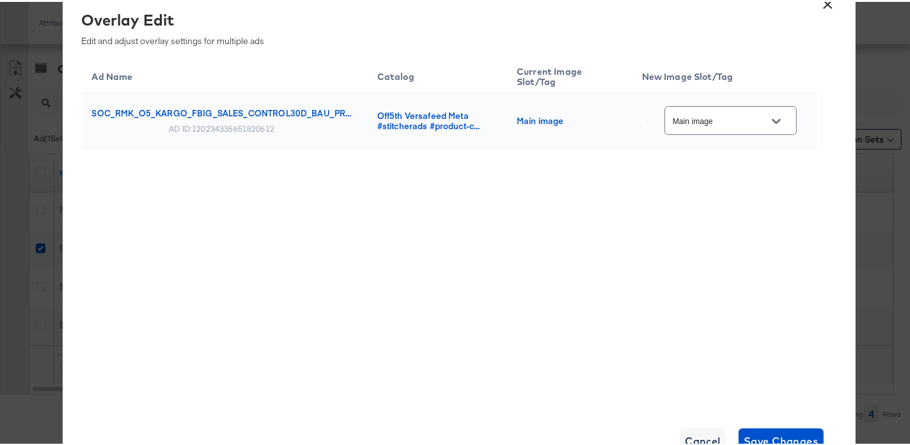
click at [729, 120] on input "Main image" at bounding box center [720, 119] width 101 height 15
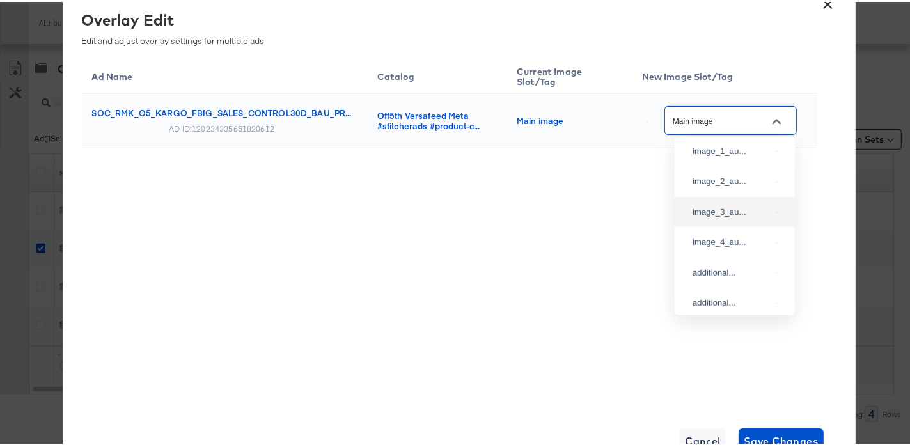
scroll to position [28, 0]
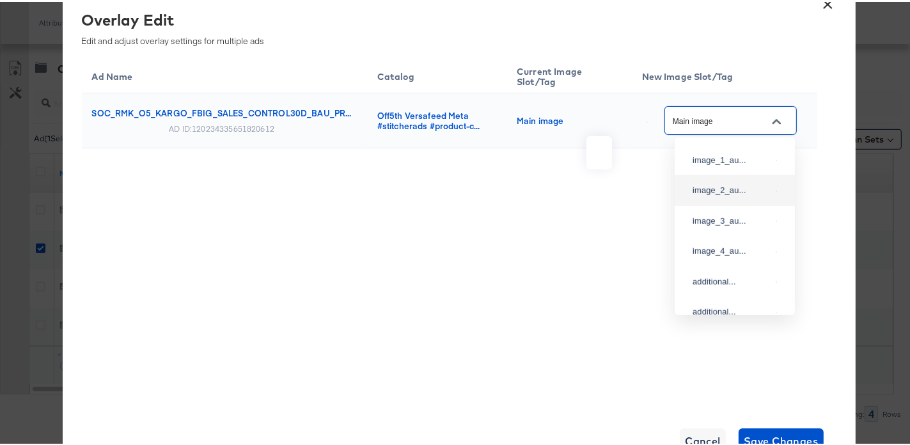
click at [776, 190] on img at bounding box center [776, 189] width 1 height 1
type input "image_2_auto_tag"
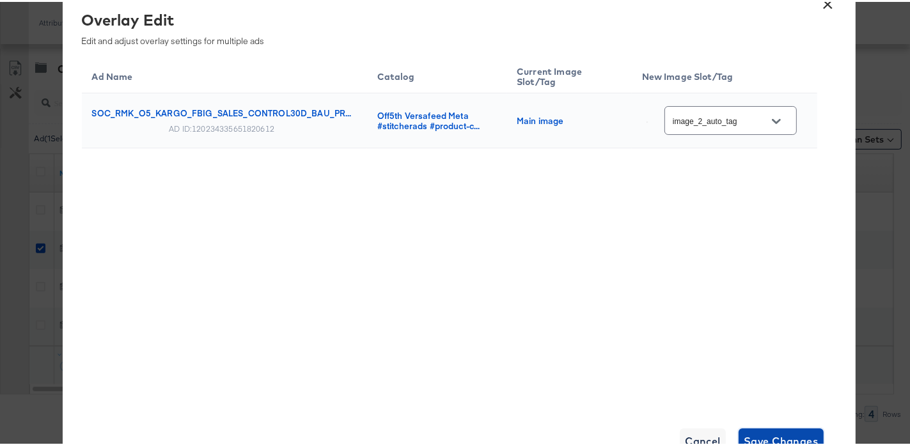
click at [775, 436] on span "Save Changes" at bounding box center [781, 440] width 75 height 18
